Goal: Information Seeking & Learning: Learn about a topic

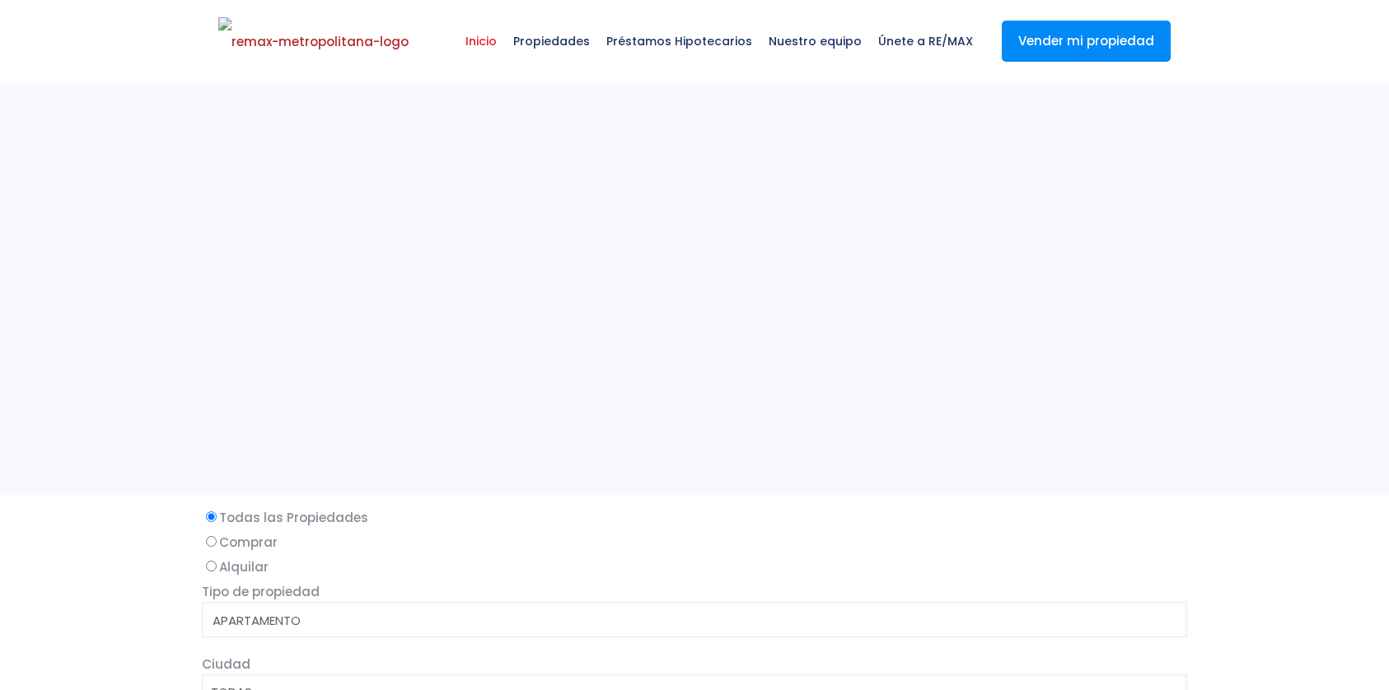
select select
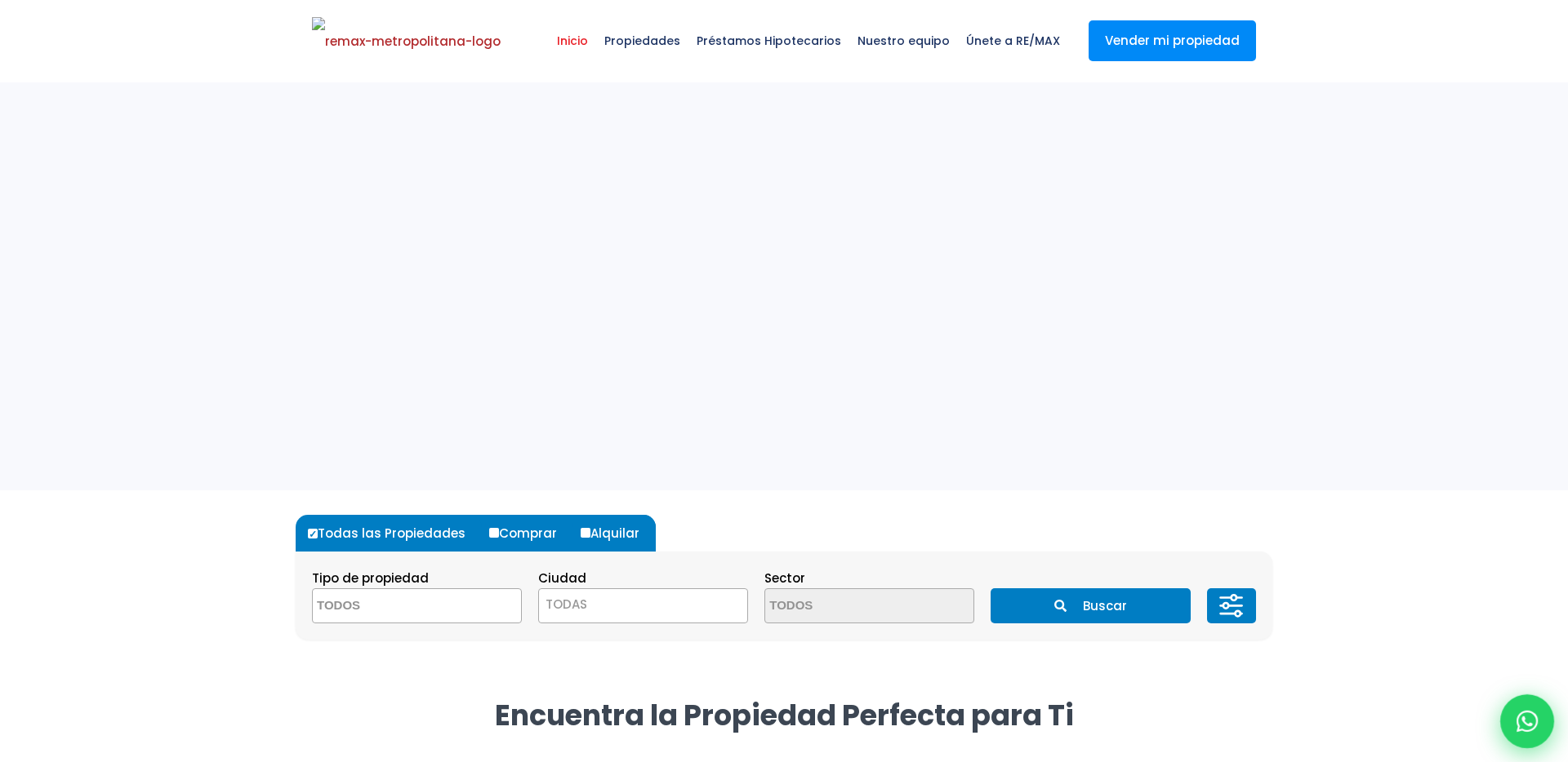
click at [1376, 683] on icon at bounding box center [1526, 720] width 21 height 21
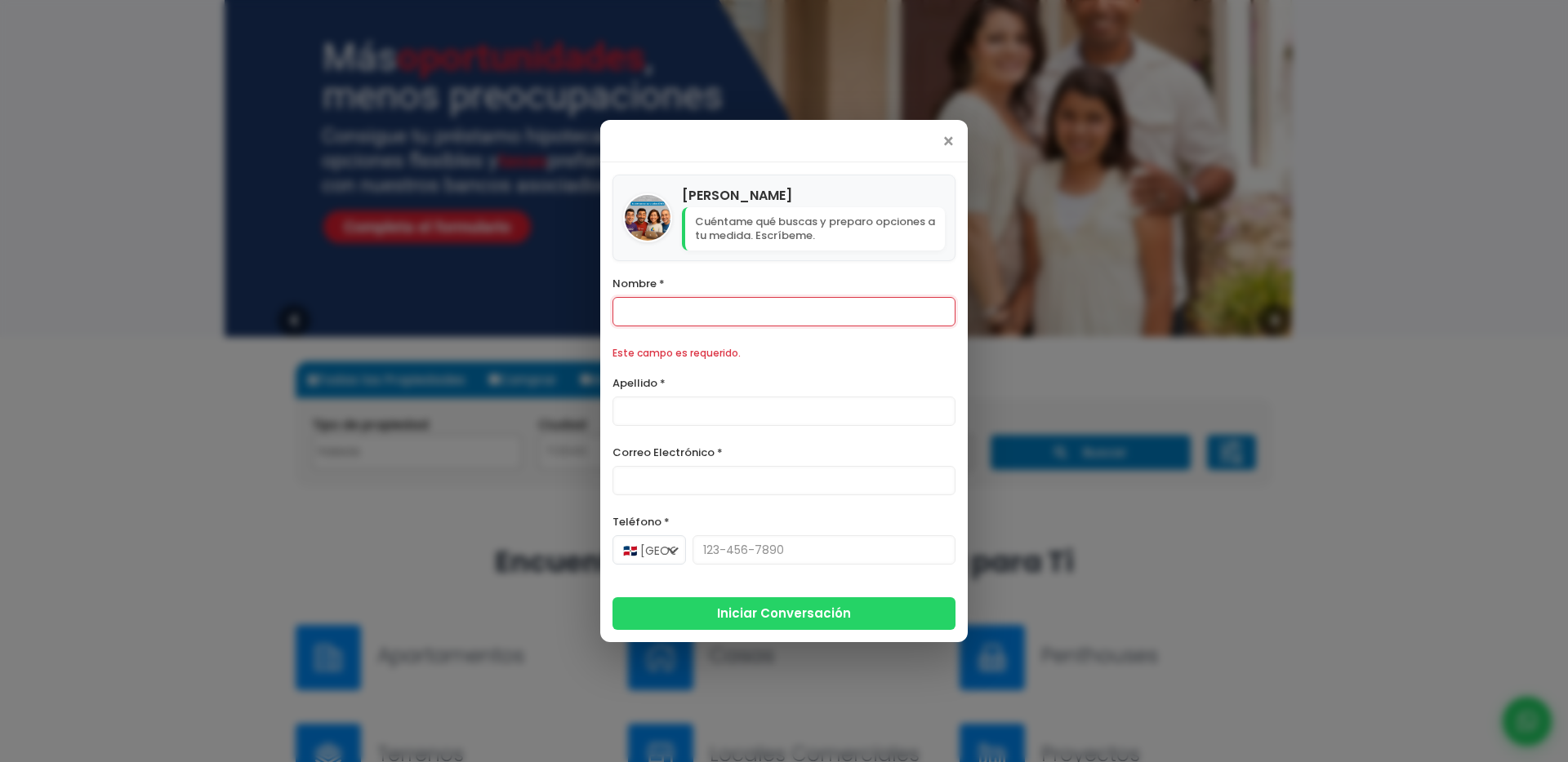
scroll to position [215, 0]
